Goal: Task Accomplishment & Management: Manage account settings

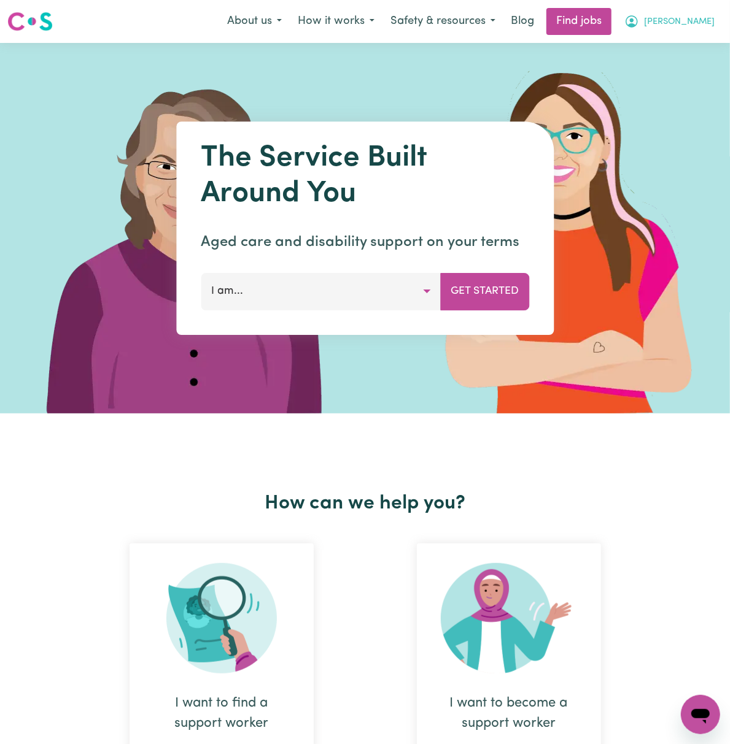
click at [696, 22] on span "[PERSON_NAME]" at bounding box center [679, 22] width 71 height 14
click at [698, 99] on link "Logout" at bounding box center [673, 93] width 97 height 23
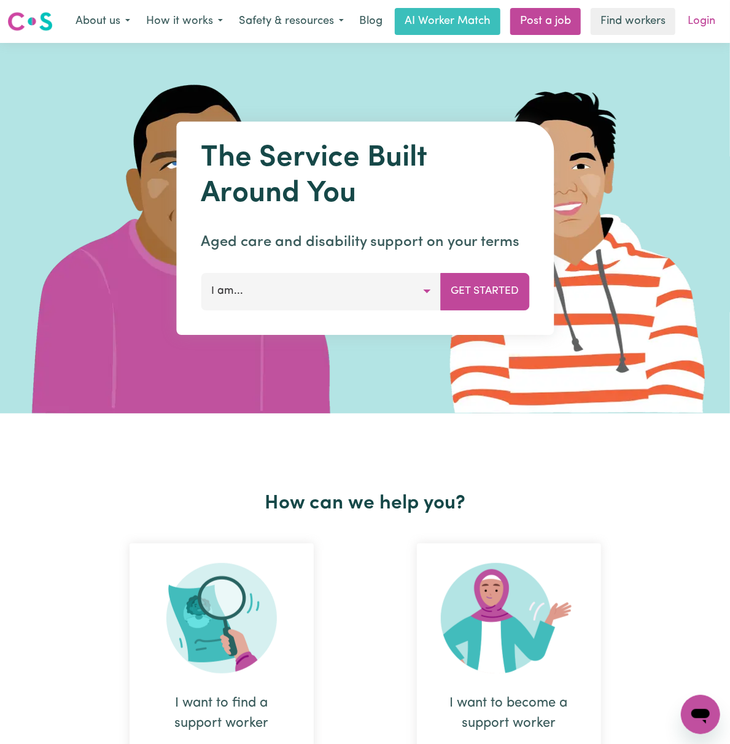
click at [703, 18] on link "Login" at bounding box center [701, 21] width 42 height 27
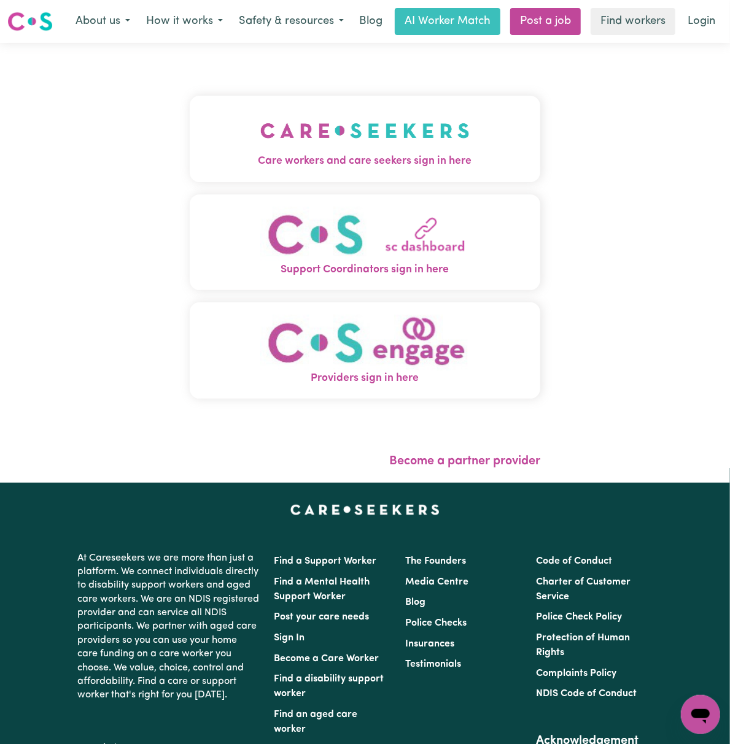
click at [399, 107] on button "Care workers and care seekers sign in here" at bounding box center [365, 139] width 350 height 86
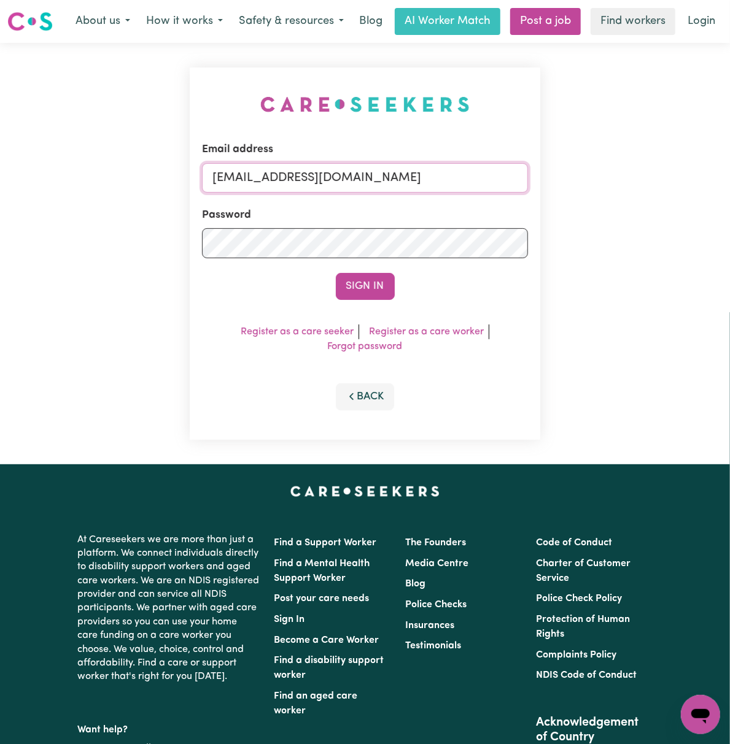
click at [253, 176] on input "[EMAIL_ADDRESS][DOMAIN_NAME]" at bounding box center [365, 177] width 326 height 29
drag, startPoint x: 279, startPoint y: 168, endPoint x: 627, endPoint y: 180, distance: 348.8
click at [627, 180] on div "Email address [EMAIL_ADDRESS][DOMAIN_NAME] Password Sign In Register as a care …" at bounding box center [365, 254] width 730 height 422
type input "[EMAIL_ADDRESS][DOMAIN_NAME]"
click at [336, 273] on button "Sign In" at bounding box center [365, 286] width 59 height 27
